Goal: Task Accomplishment & Management: Use online tool/utility

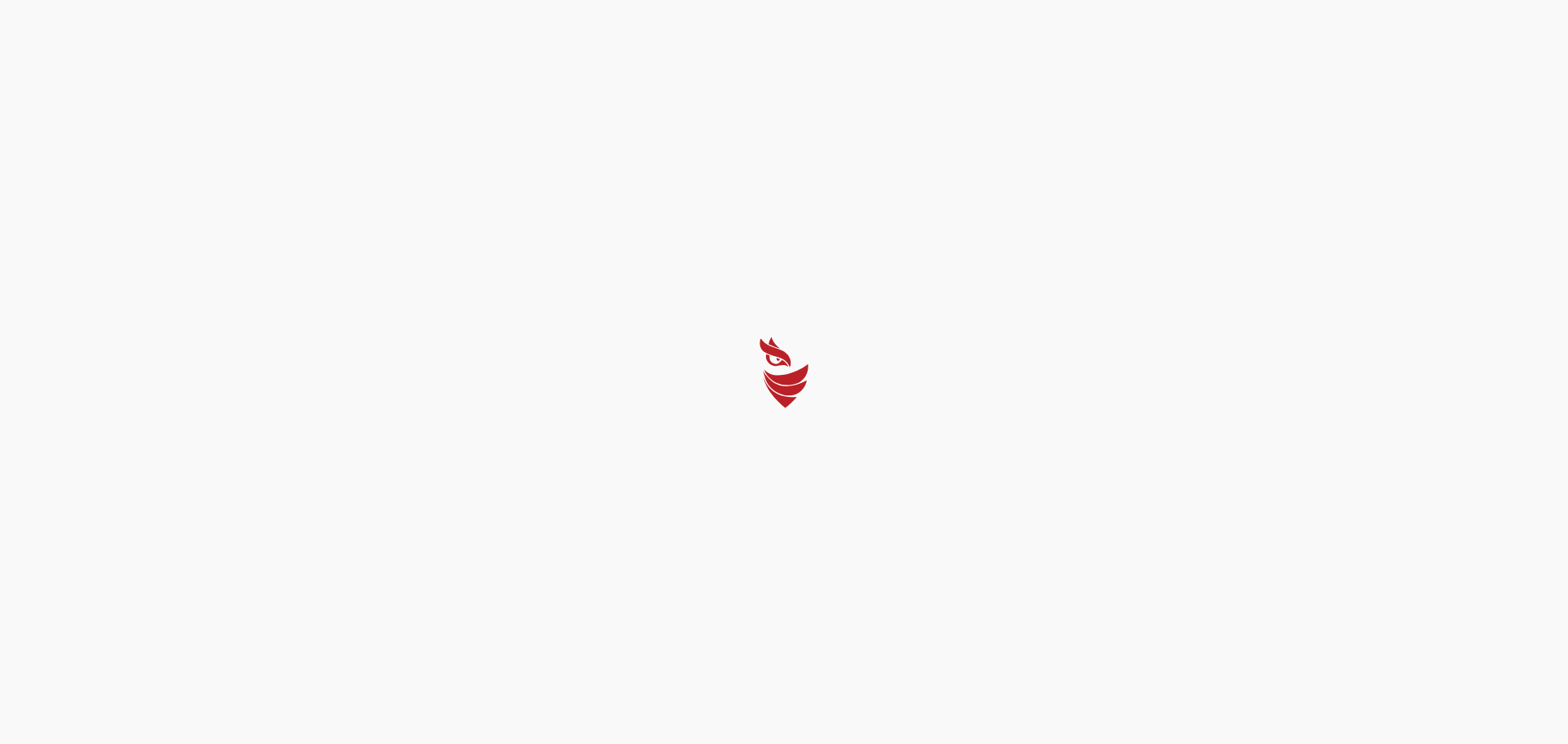
select select "Português (BR)"
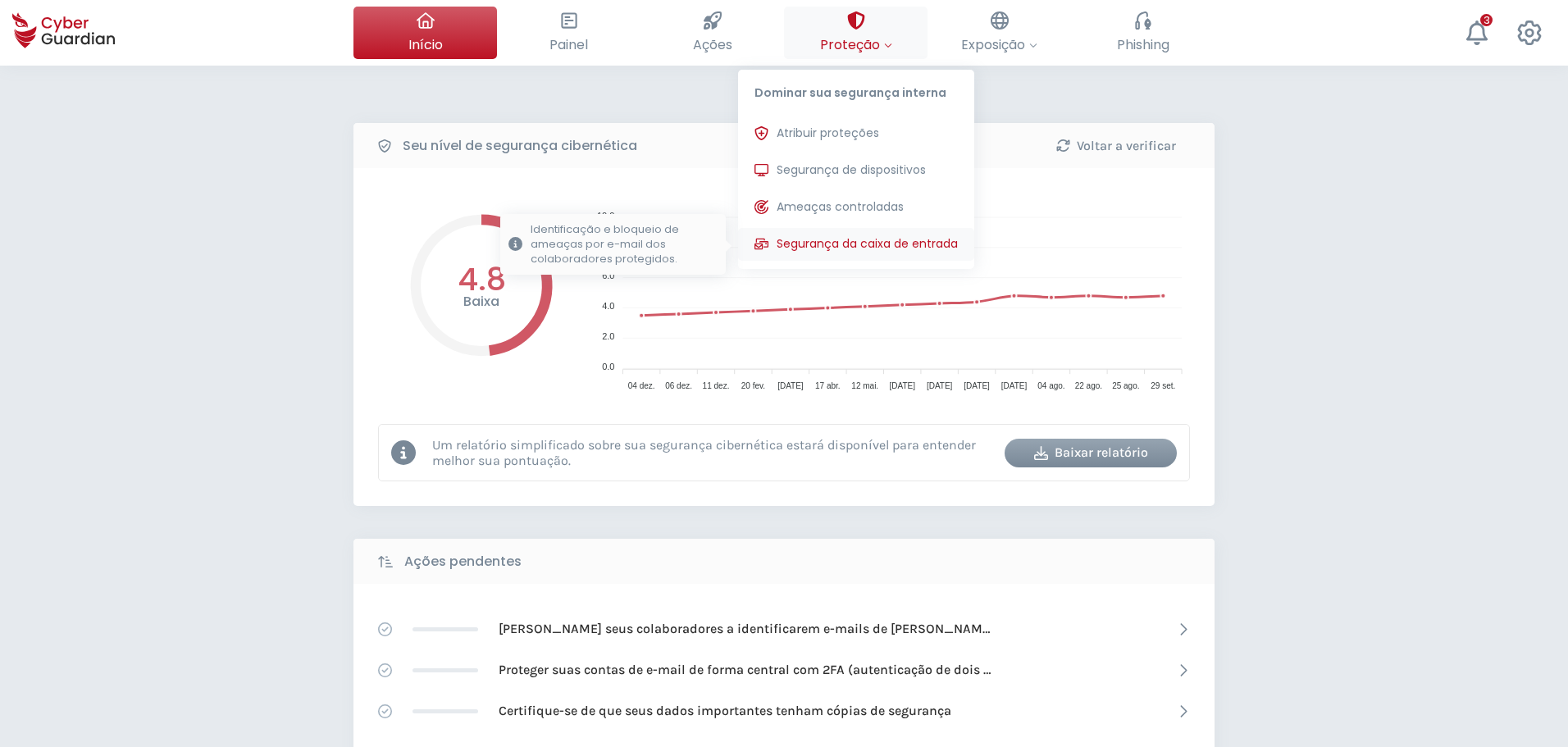
drag, startPoint x: 827, startPoint y: 161, endPoint x: 843, endPoint y: 233, distance: 73.8
click at [827, 161] on button "Segurança de dispositivos Proteções instaladas nos dispositivos de sua organiza…" at bounding box center [855, 170] width 236 height 32
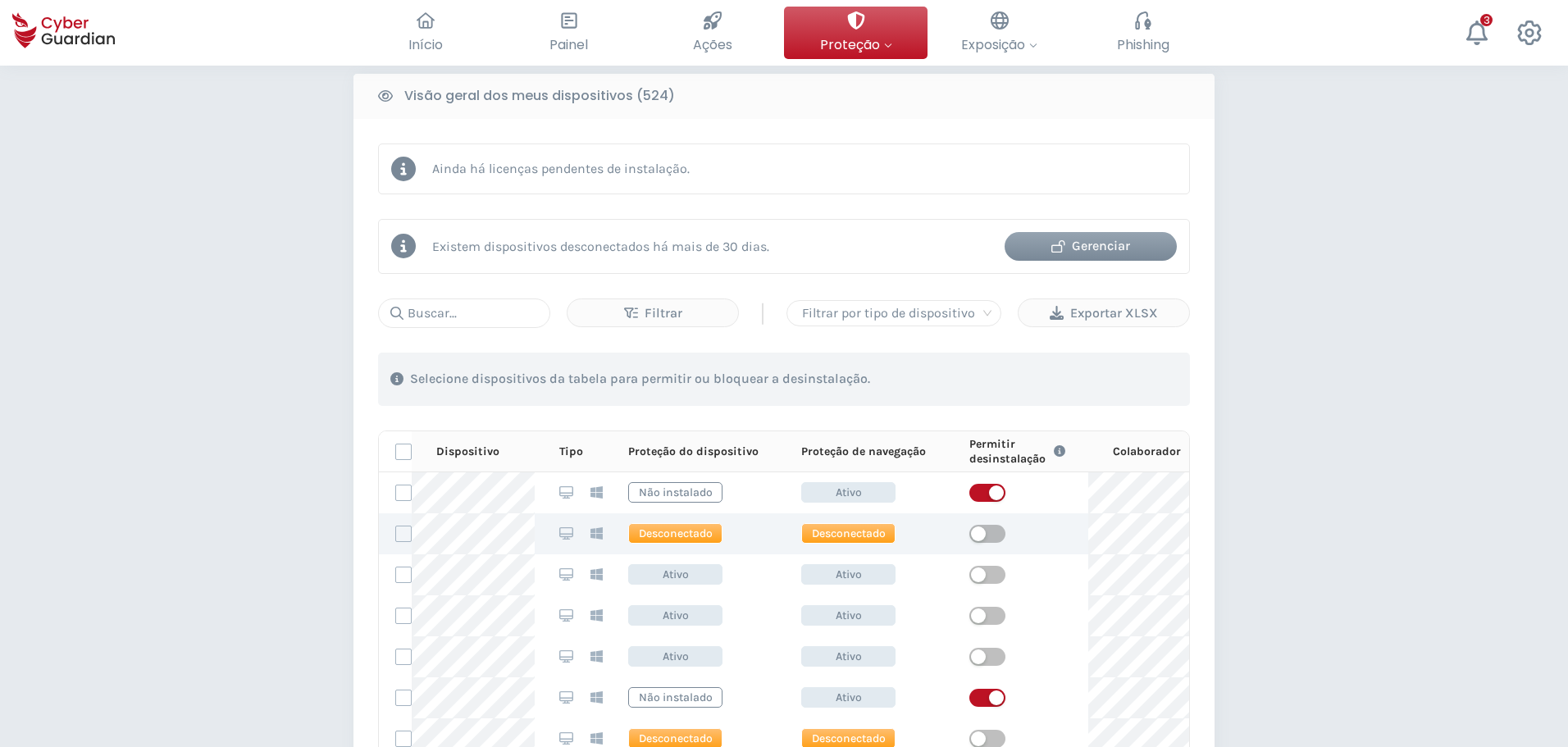
scroll to position [902, 0]
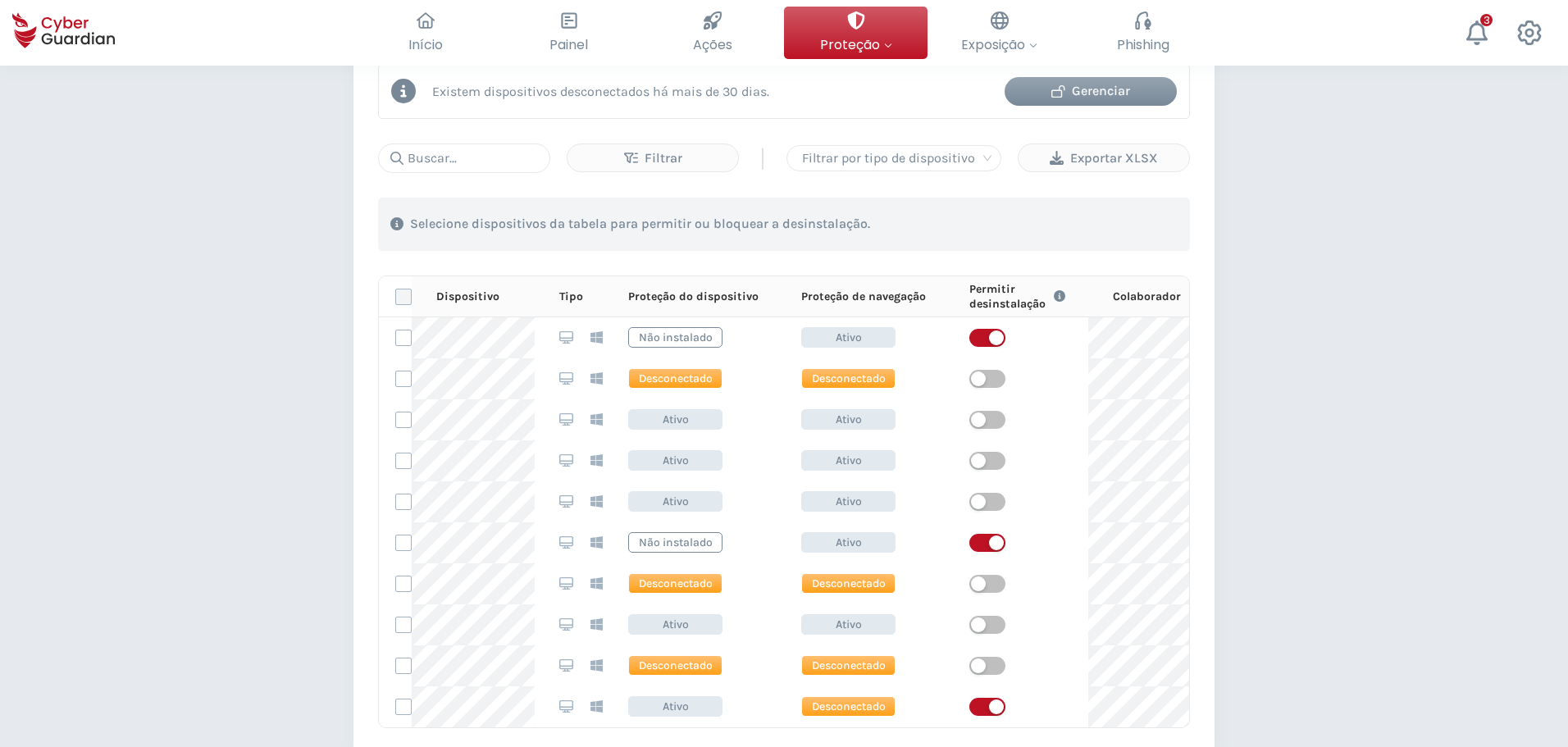
click at [403, 295] on label at bounding box center [404, 297] width 17 height 17
click at [396, 295] on input "checkbox" at bounding box center [396, 297] width 0 height 15
click at [1085, 157] on div "Exportar XLSX" at bounding box center [1104, 158] width 146 height 19
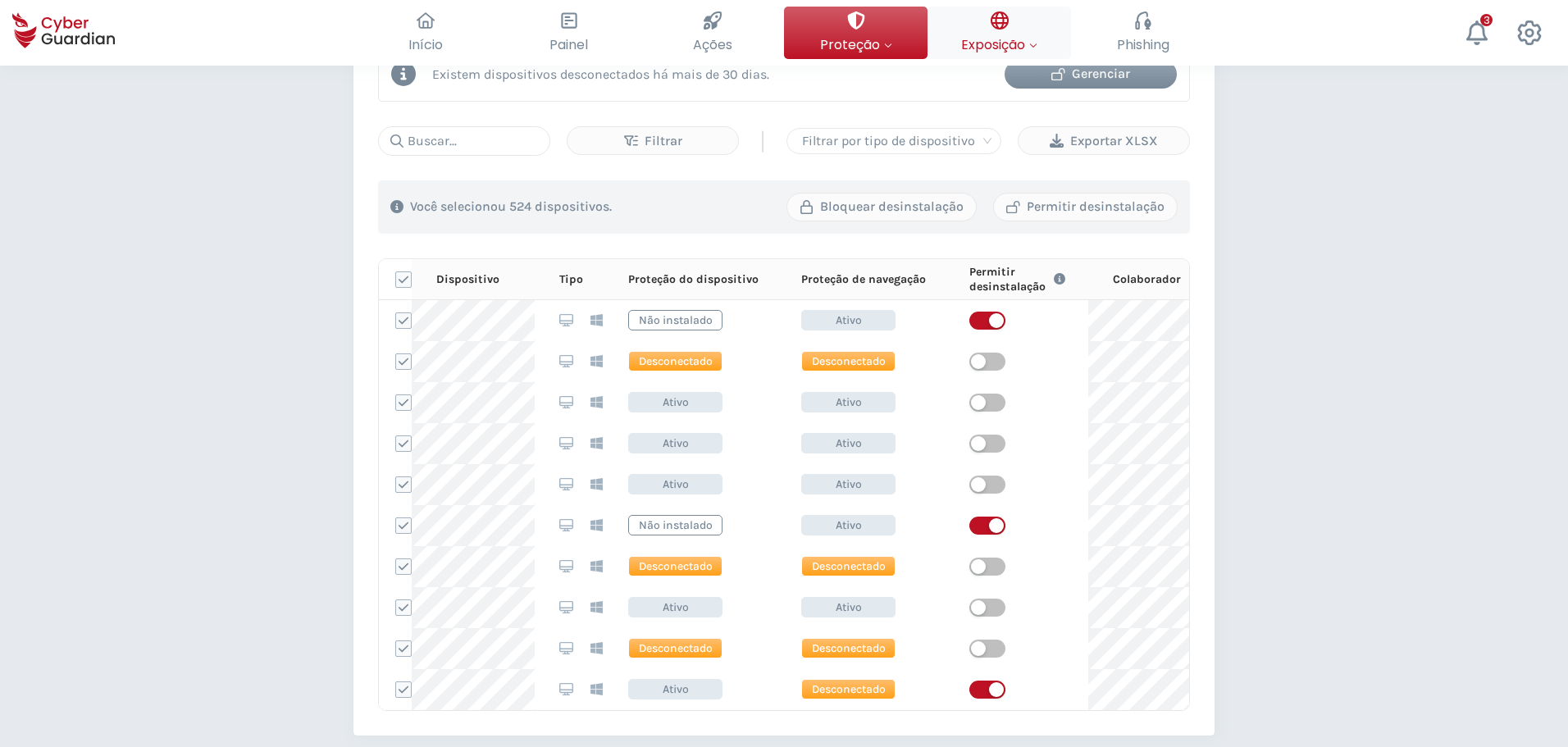
scroll to position [574, 0]
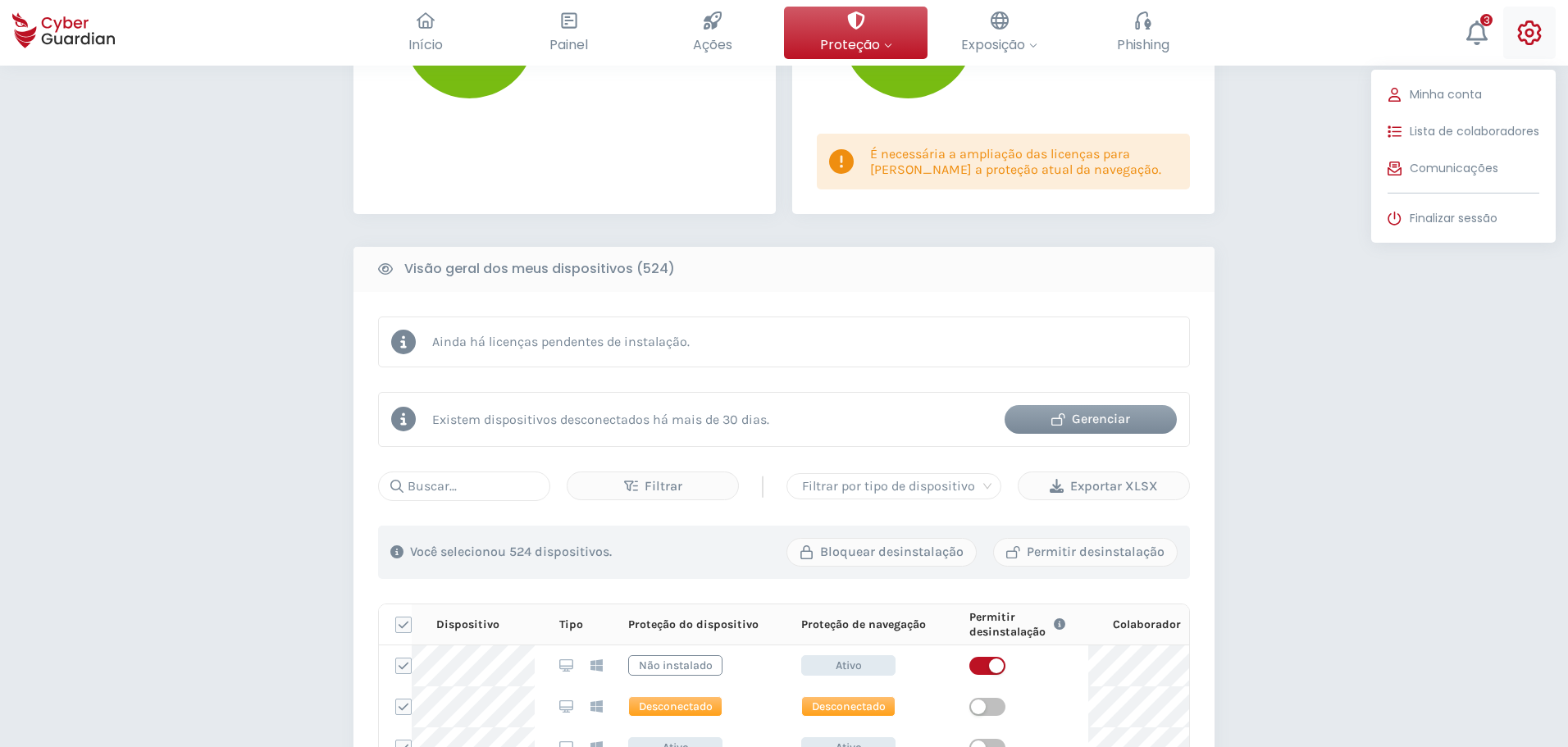
click at [1533, 29] on icon at bounding box center [1529, 32] width 25 height 25
click at [1433, 96] on span "Minha conta" at bounding box center [1446, 94] width 72 height 18
select select "Português (BR)"
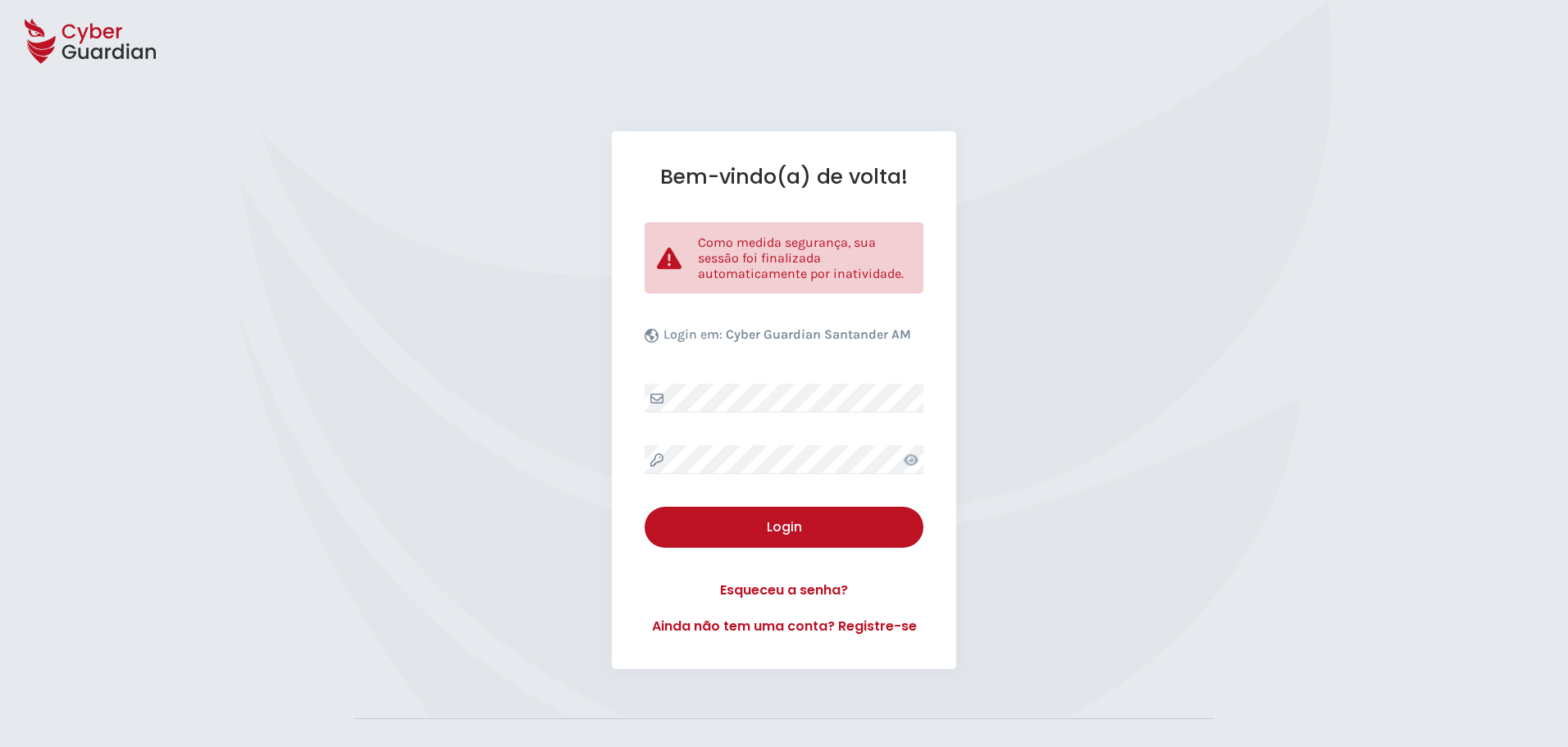
select select "Português (BR)"
click at [754, 520] on div "Login" at bounding box center [784, 527] width 254 height 19
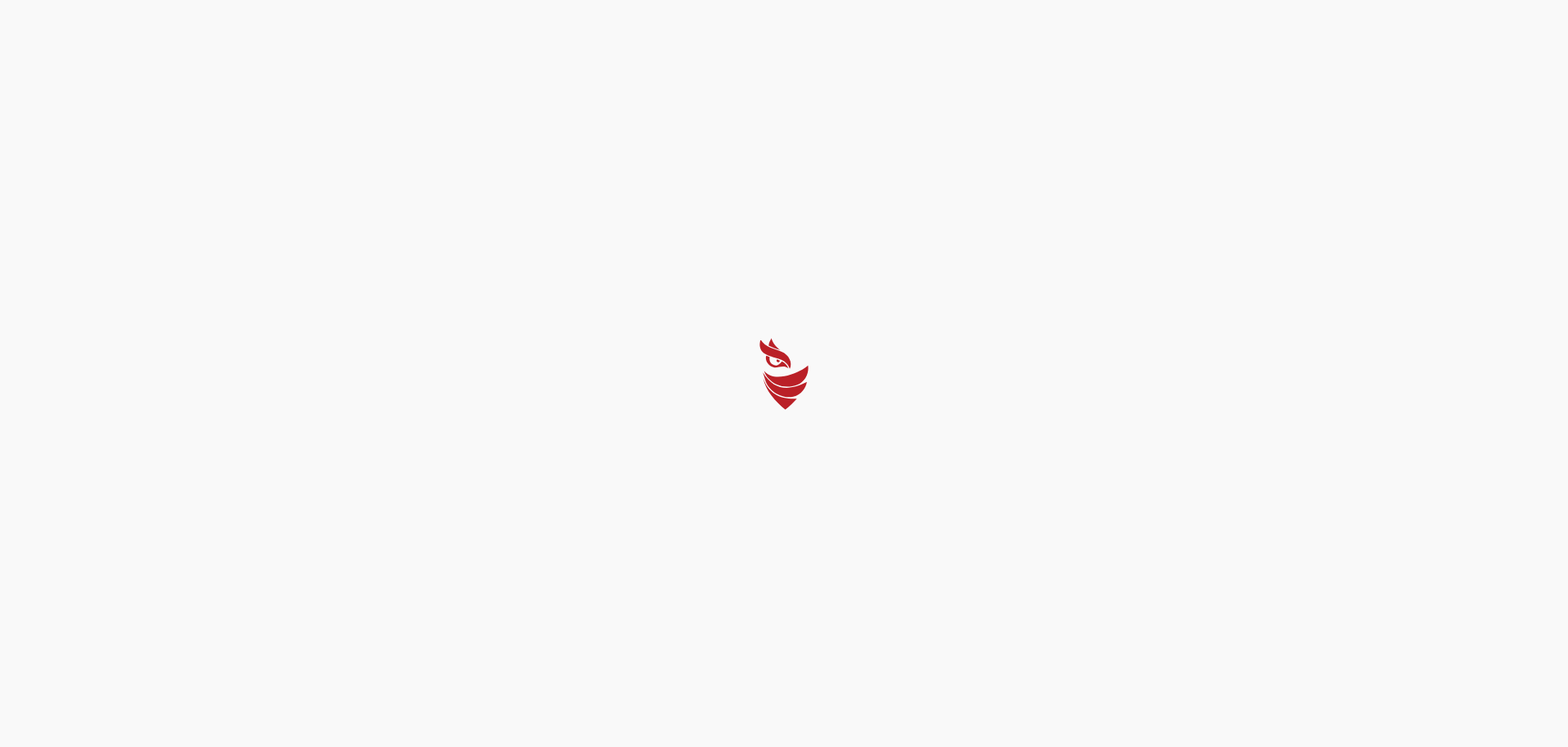
select select "Português (BR)"
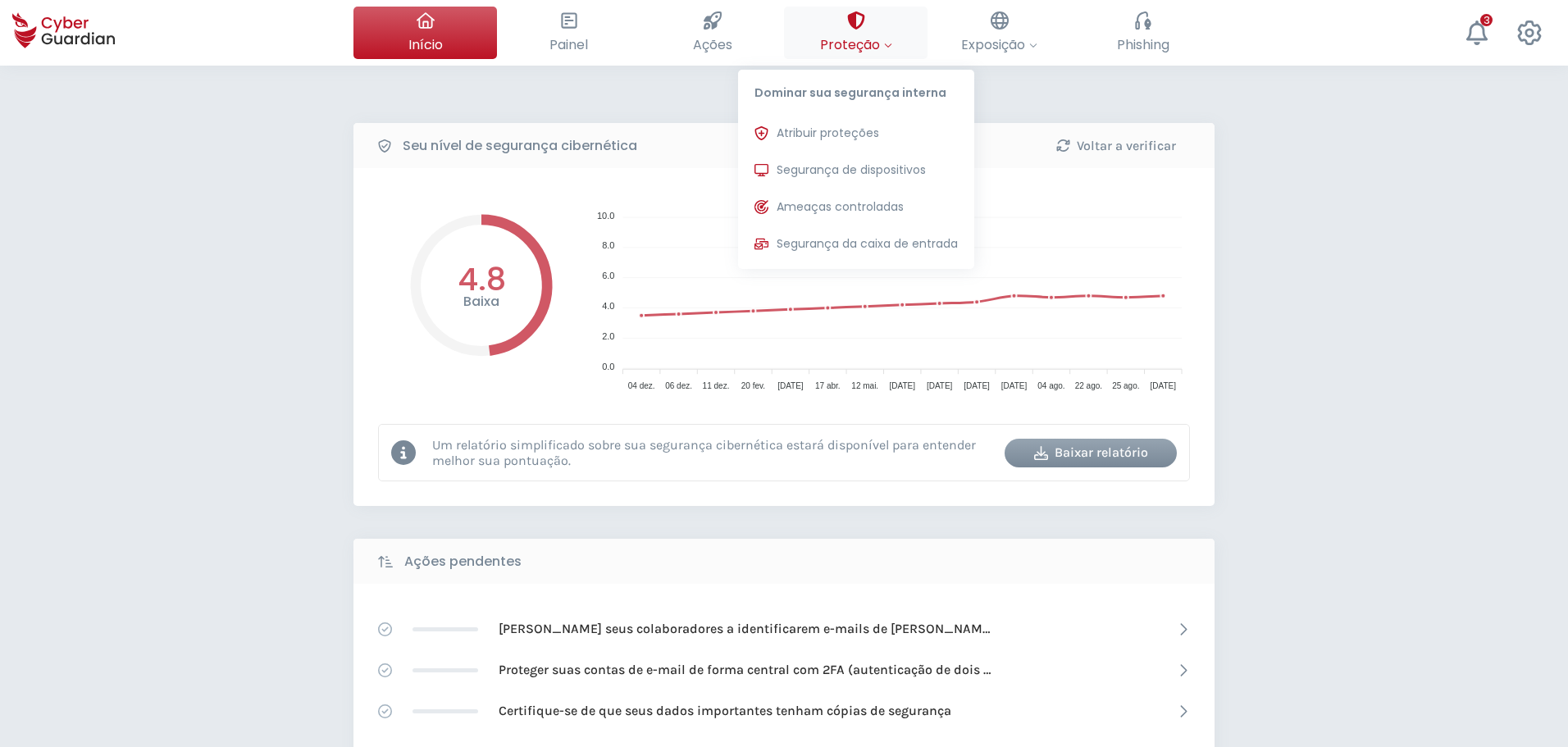
click at [866, 20] on button "Proteção Dominar sua segurança interna Atribuir proteções Atribua licenças de p…" at bounding box center [855, 32] width 143 height 53
click at [826, 172] on span "Segurança de dispositivos" at bounding box center [851, 170] width 149 height 18
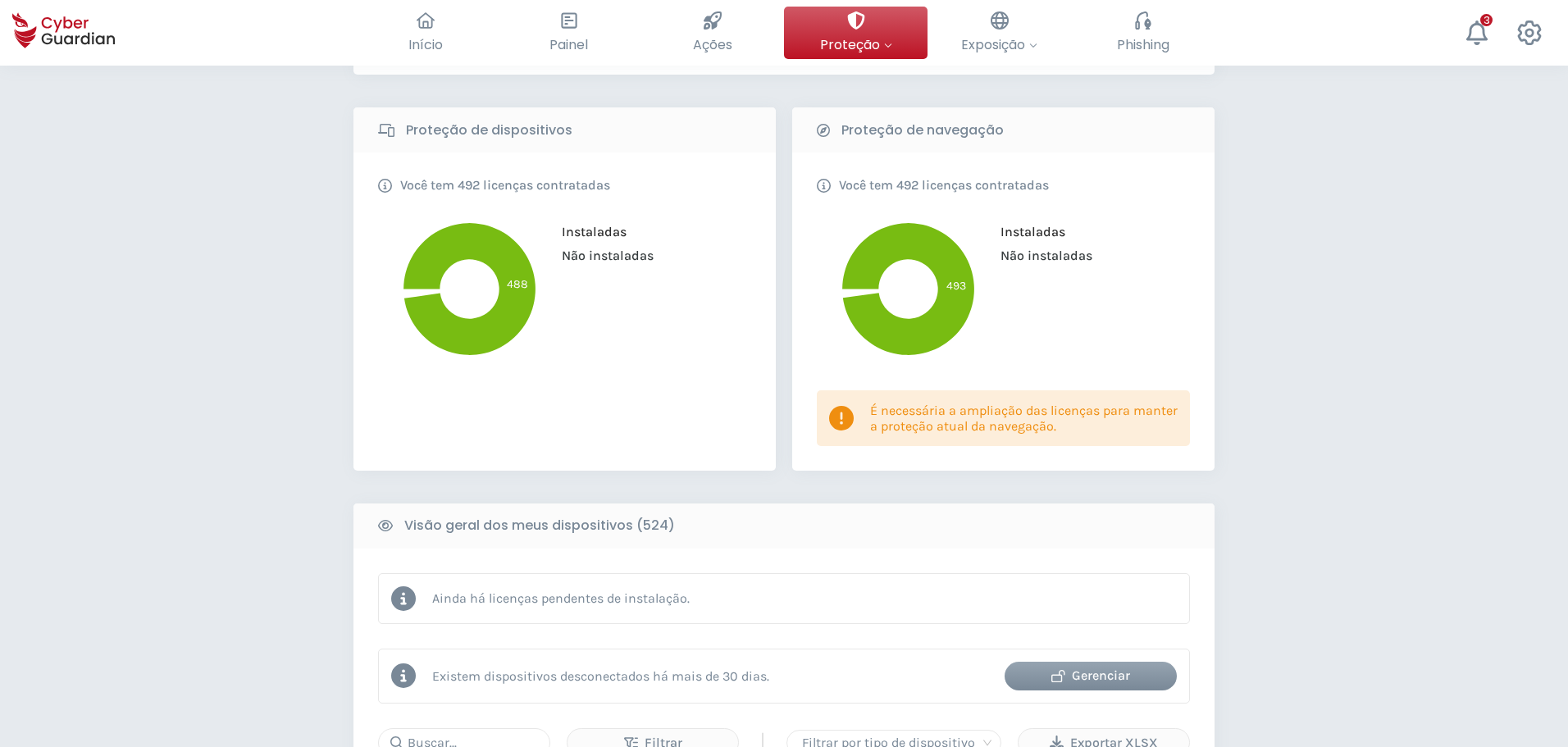
scroll to position [820, 0]
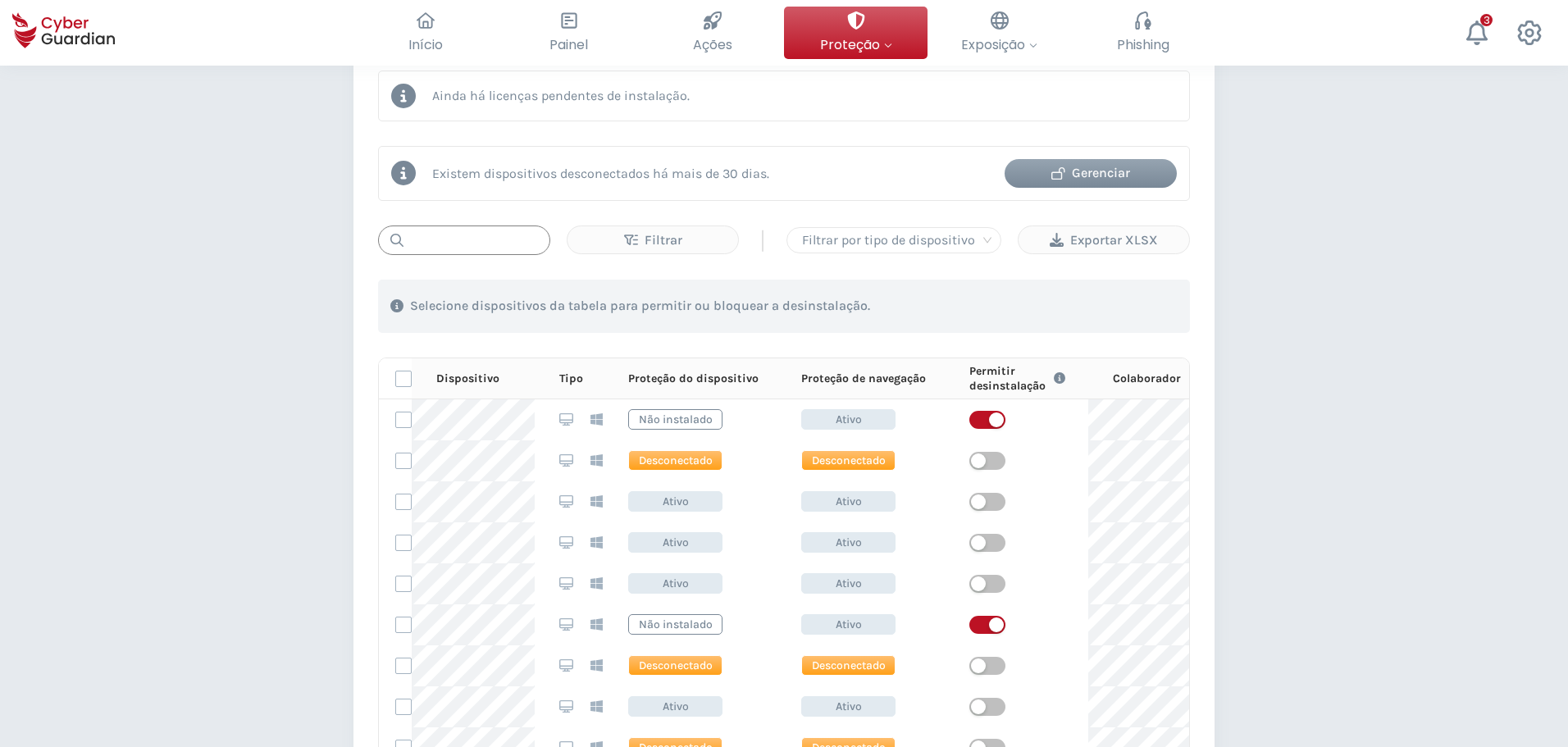
click at [484, 234] on input "text" at bounding box center [464, 240] width 172 height 30
paste input "MNT-BRJ3257RYW"
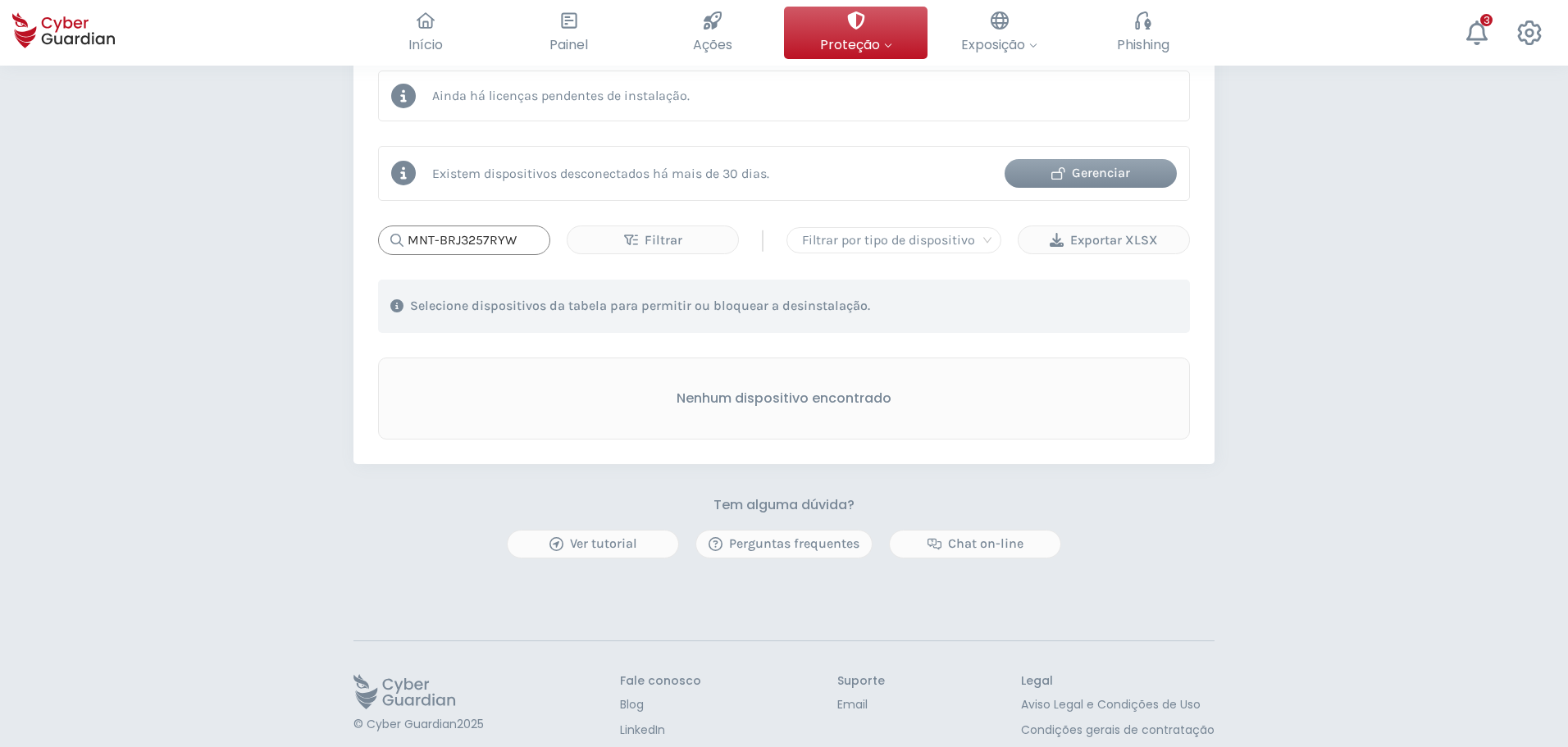
type input "MNT-BRJ3257RYW"
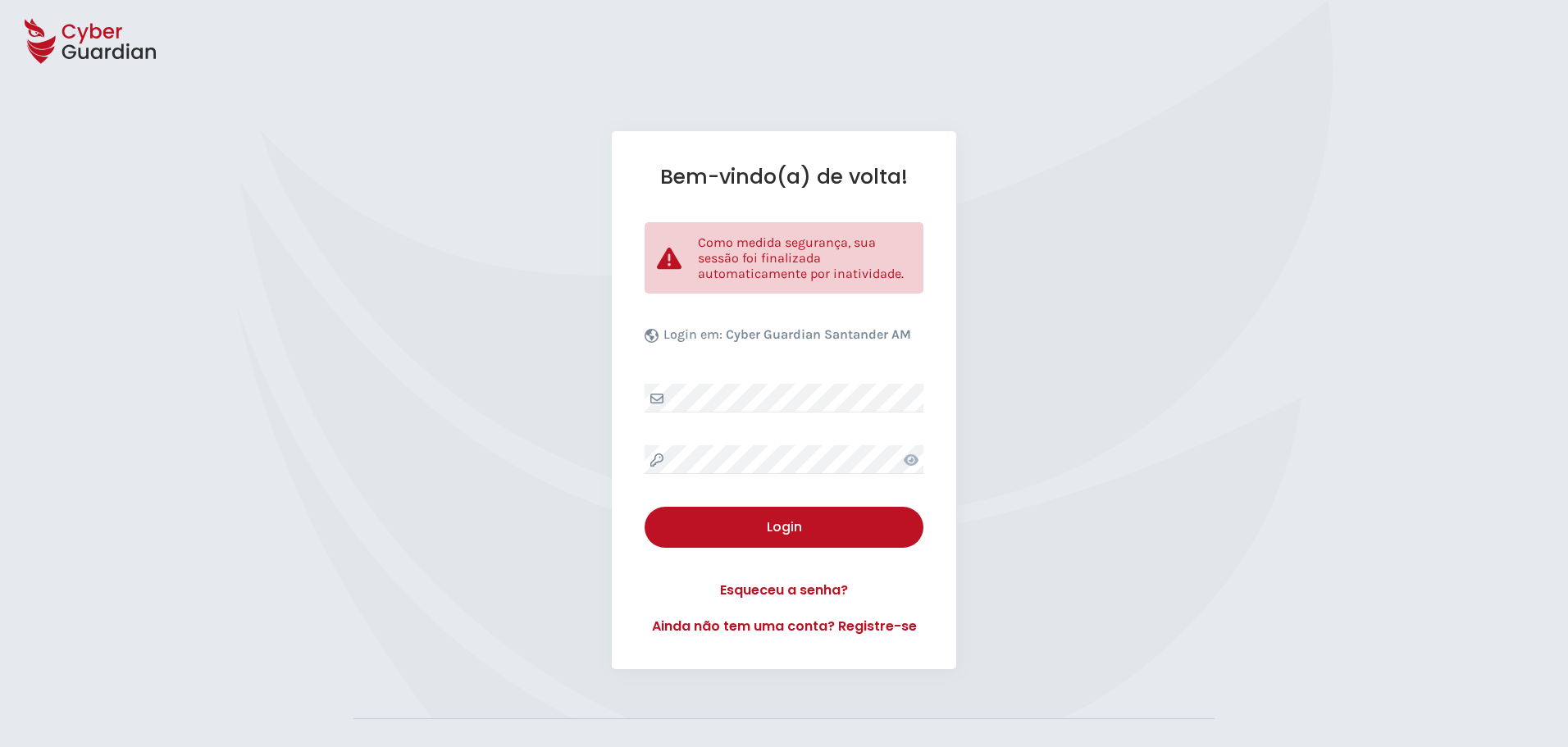
select select "Português (BR)"
